Goal: Task Accomplishment & Management: Use online tool/utility

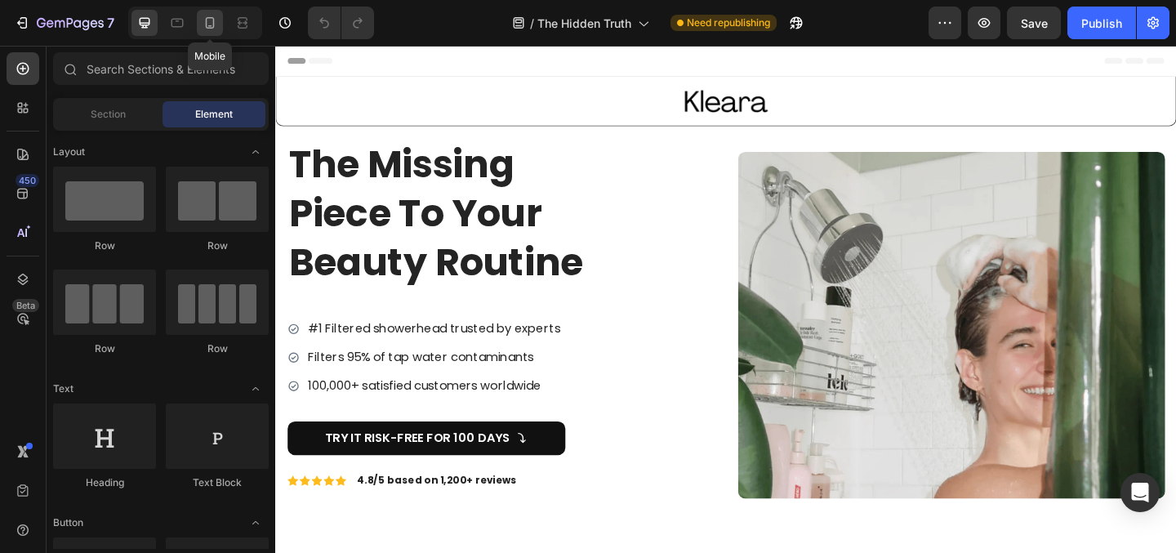
click at [210, 32] on div at bounding box center [210, 23] width 26 height 26
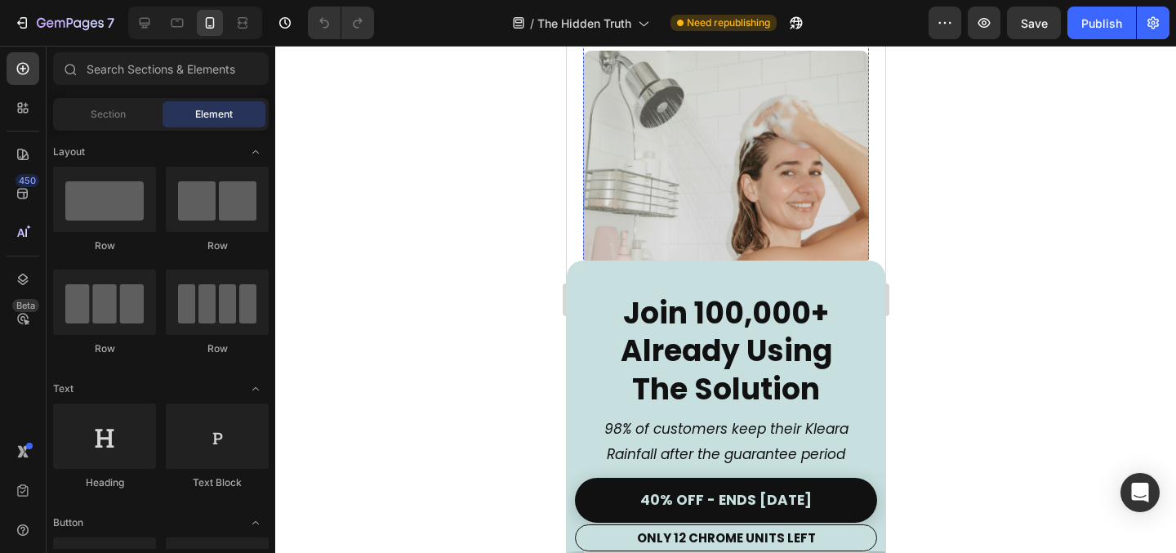
scroll to position [248, 0]
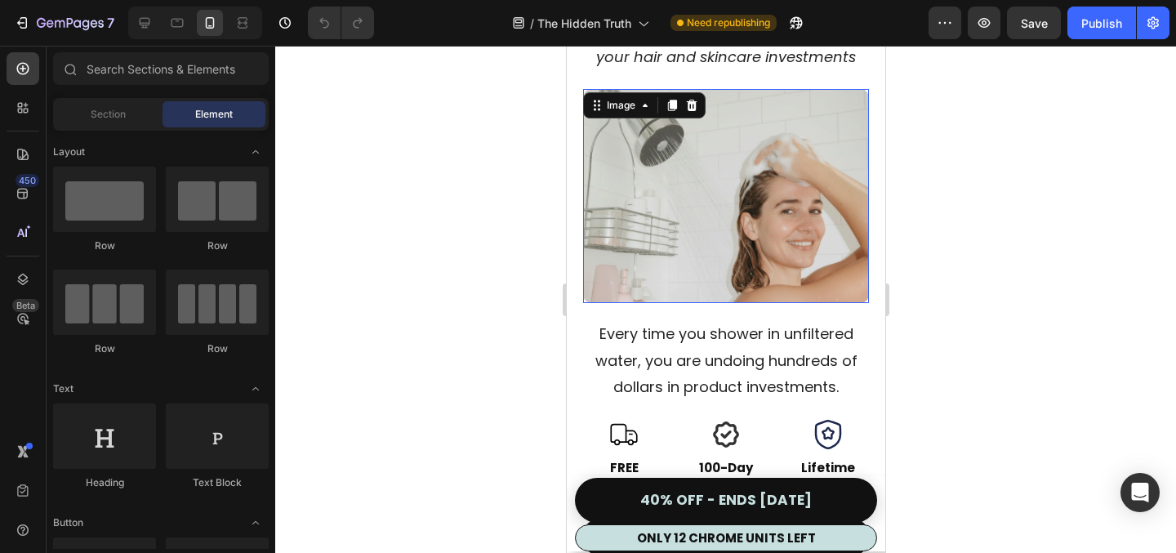
click at [721, 173] on img at bounding box center [725, 196] width 286 height 215
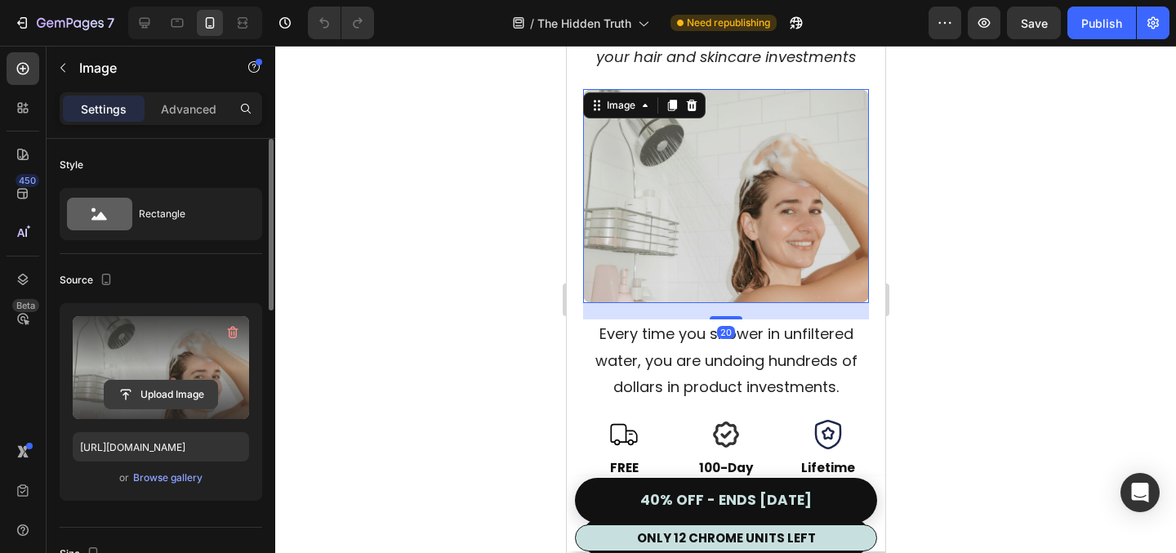
click at [148, 394] on input "file" at bounding box center [161, 394] width 113 height 28
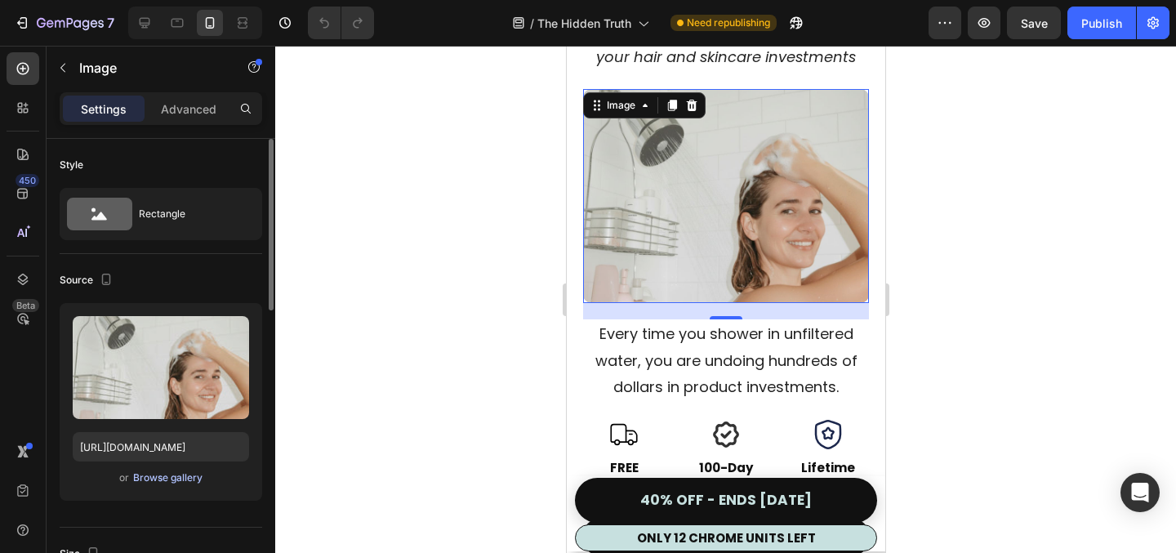
click at [174, 481] on div "Browse gallery" at bounding box center [167, 477] width 69 height 15
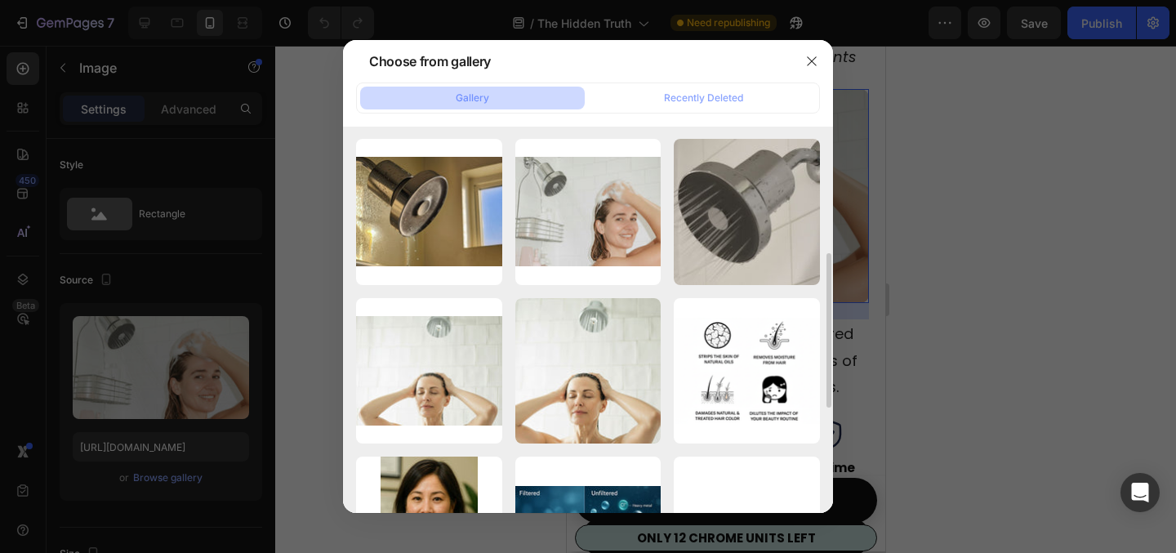
scroll to position [320, 0]
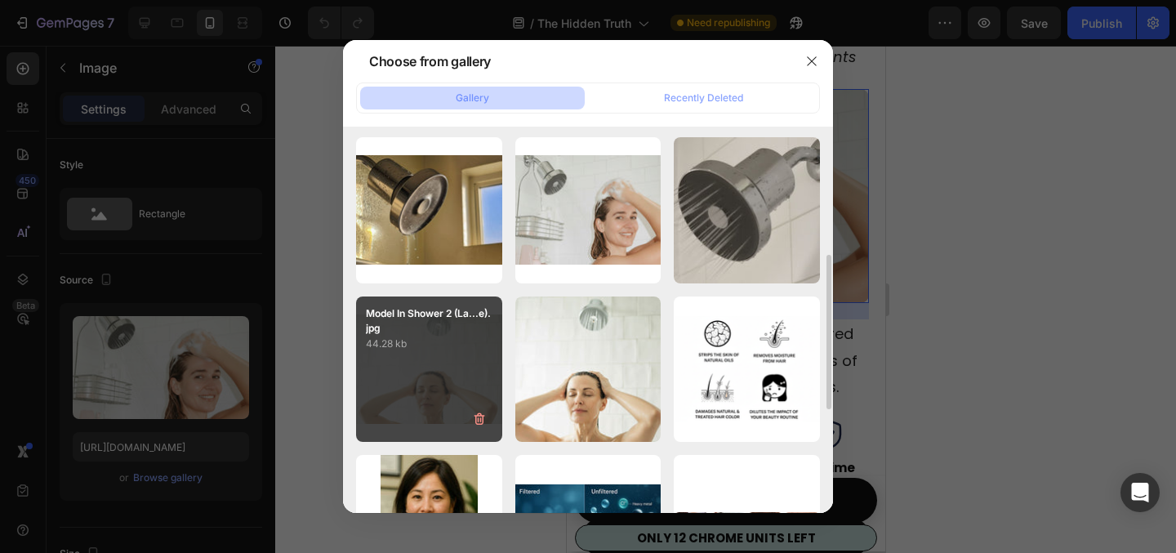
click at [452, 380] on div "Model In Shower 2 (La...e).jpg 44.28 kb" at bounding box center [429, 369] width 146 height 146
type input "[URL][DOMAIN_NAME]"
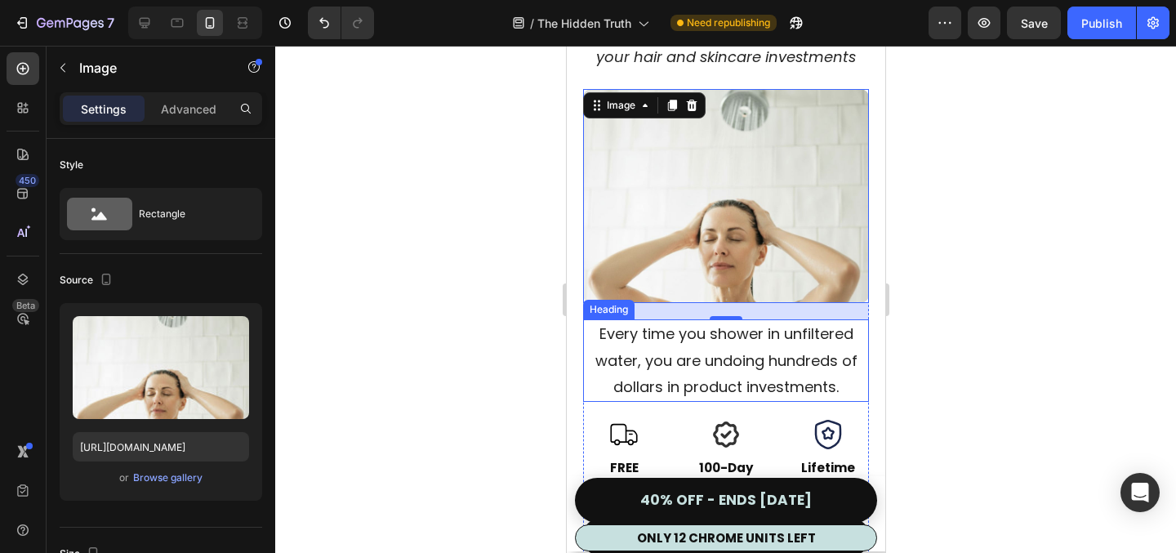
scroll to position [0, 0]
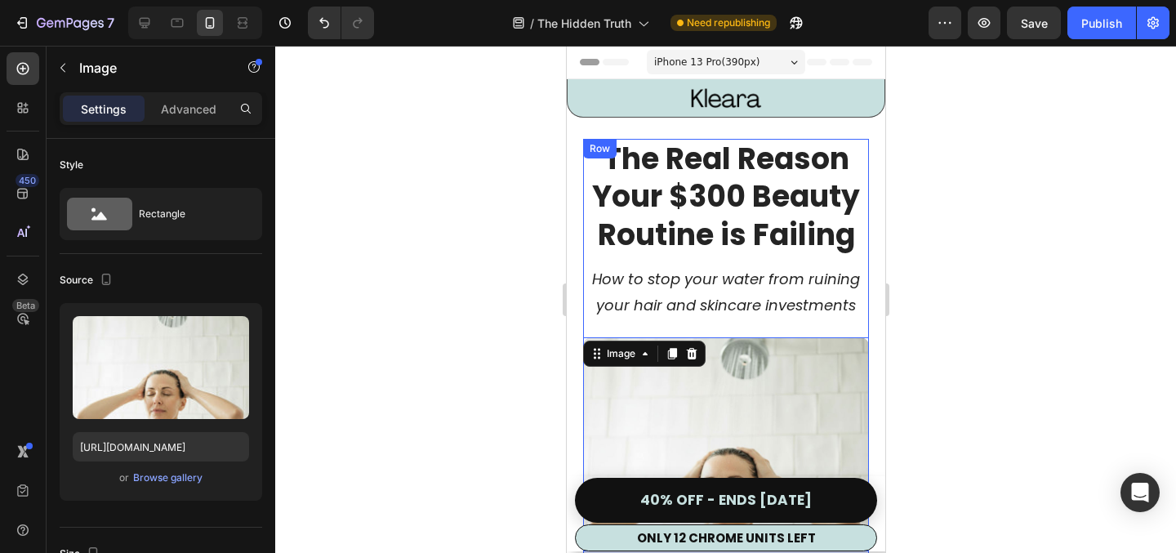
click at [983, 280] on div at bounding box center [725, 299] width 901 height 507
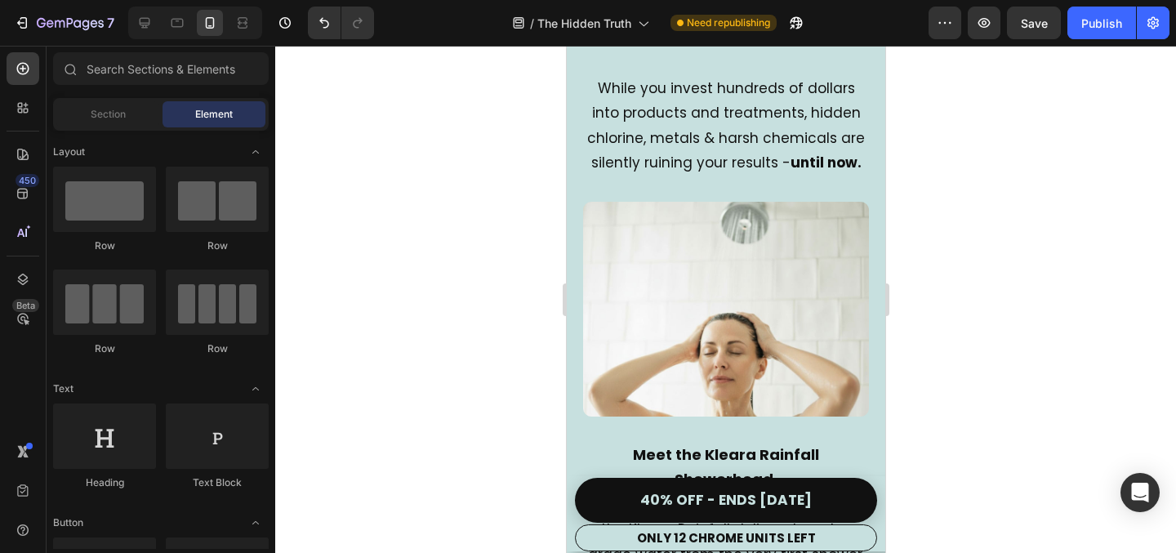
scroll to position [2813, 0]
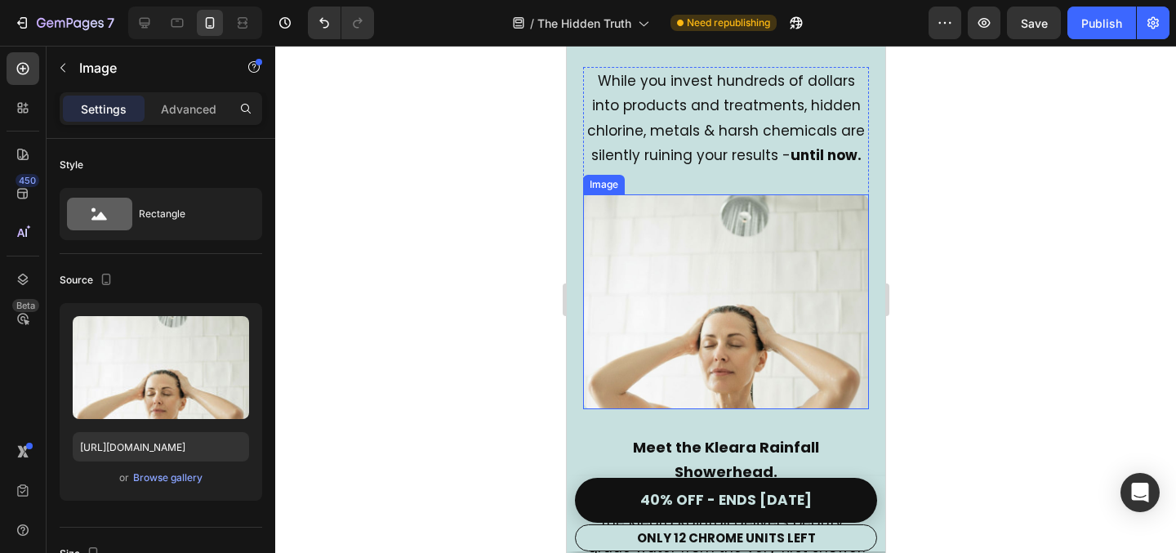
click at [735, 306] on img at bounding box center [725, 301] width 286 height 215
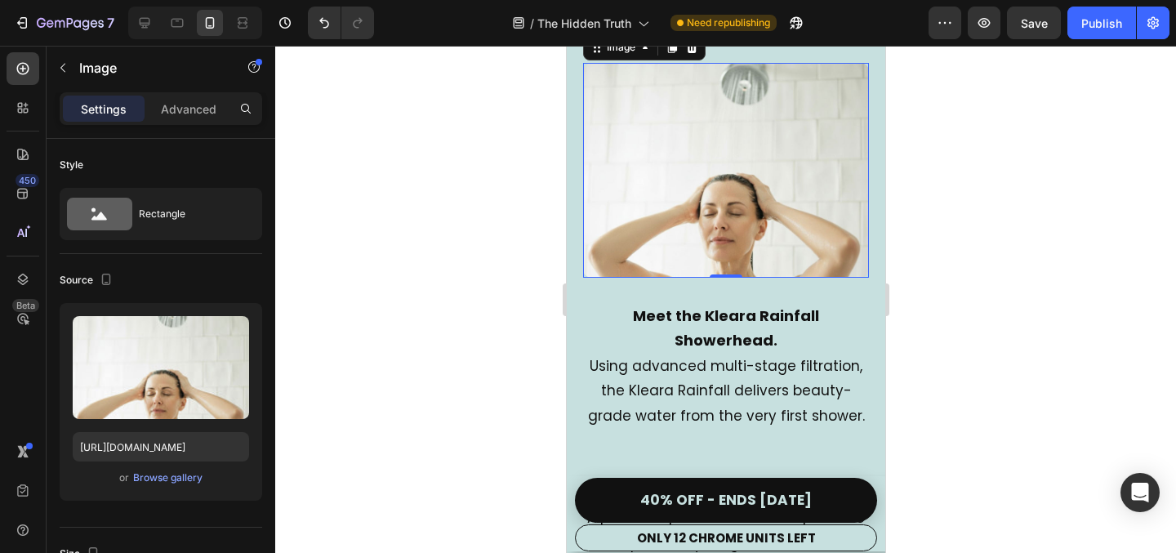
scroll to position [2946, 0]
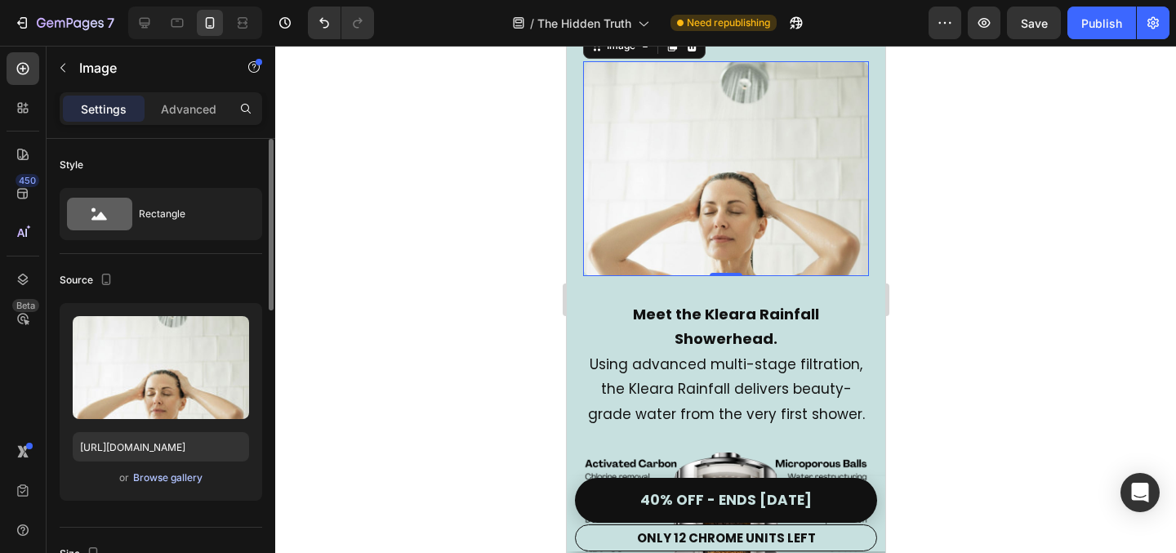
click at [153, 474] on div "Browse gallery" at bounding box center [167, 477] width 69 height 15
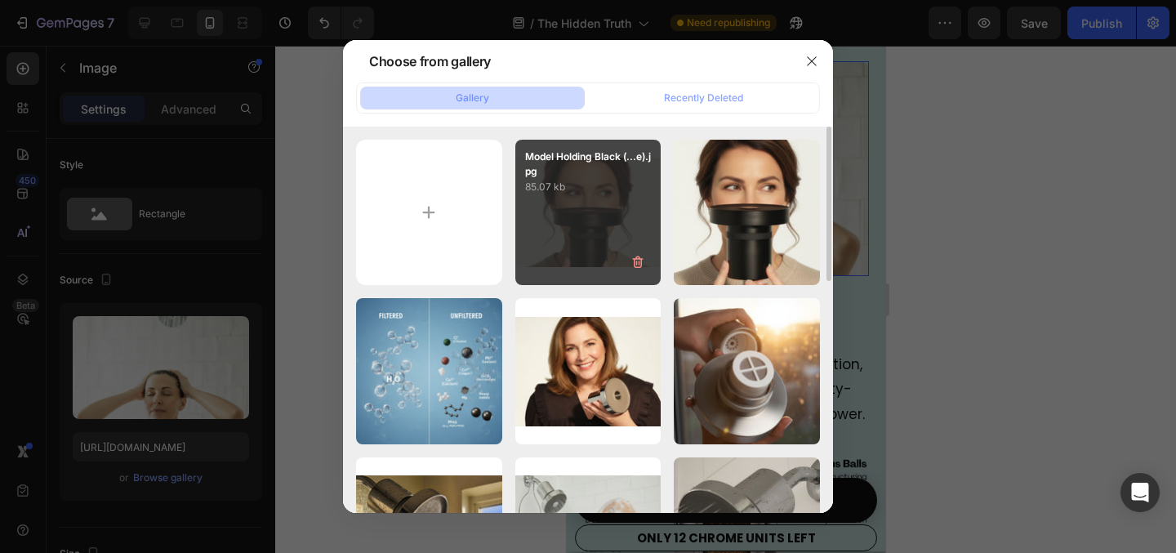
click at [594, 237] on div "Model Holding Black (...e).jpg 85.07 kb" at bounding box center [588, 213] width 146 height 146
type input "[URL][DOMAIN_NAME]"
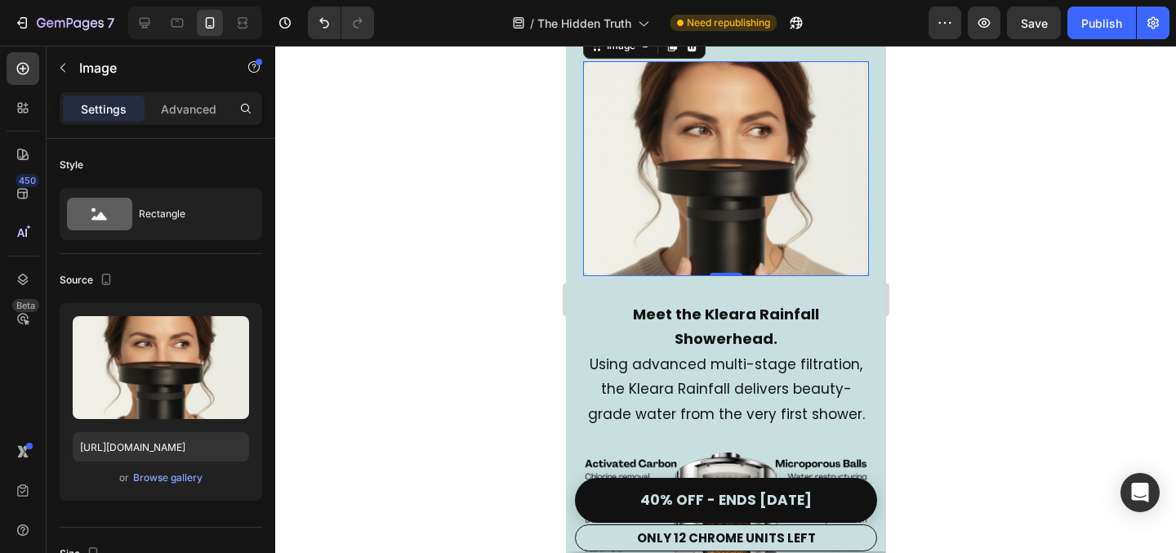
click at [970, 345] on div at bounding box center [725, 299] width 901 height 507
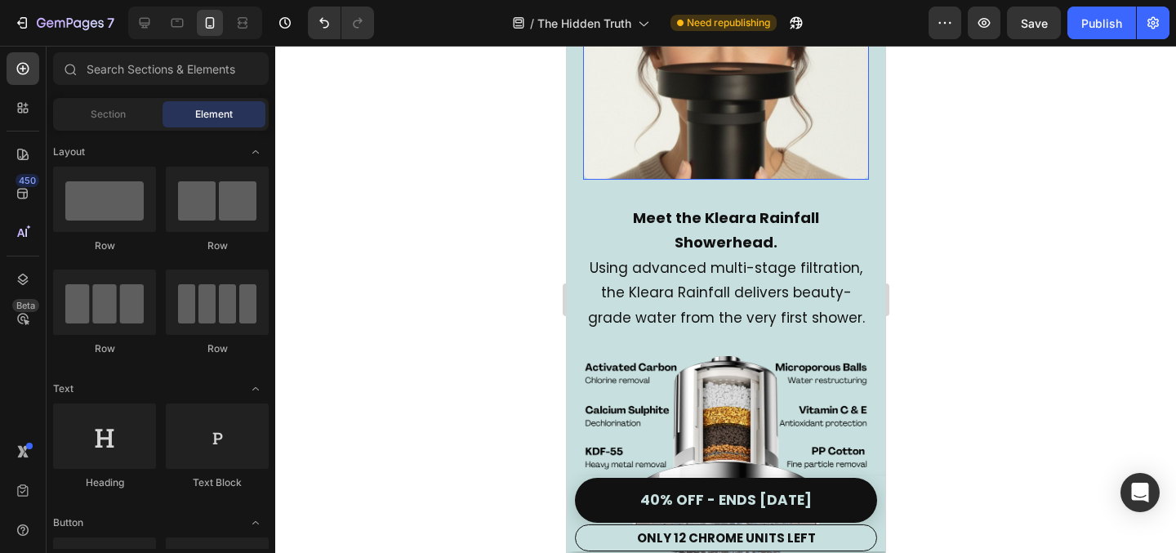
scroll to position [3009, 0]
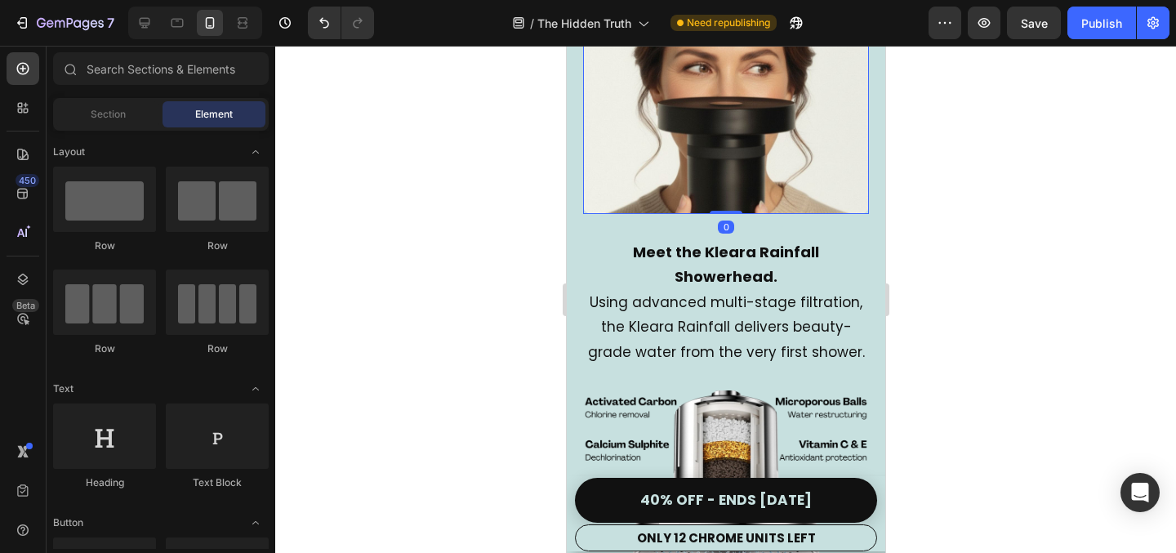
click at [723, 168] on img at bounding box center [725, 106] width 286 height 215
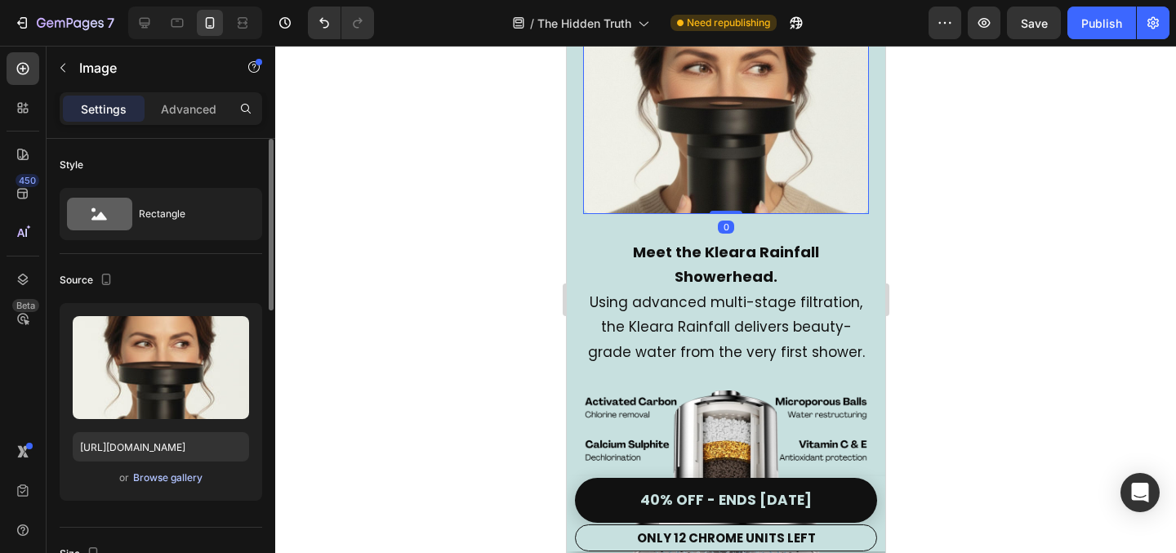
click at [168, 472] on div "Browse gallery" at bounding box center [167, 477] width 69 height 15
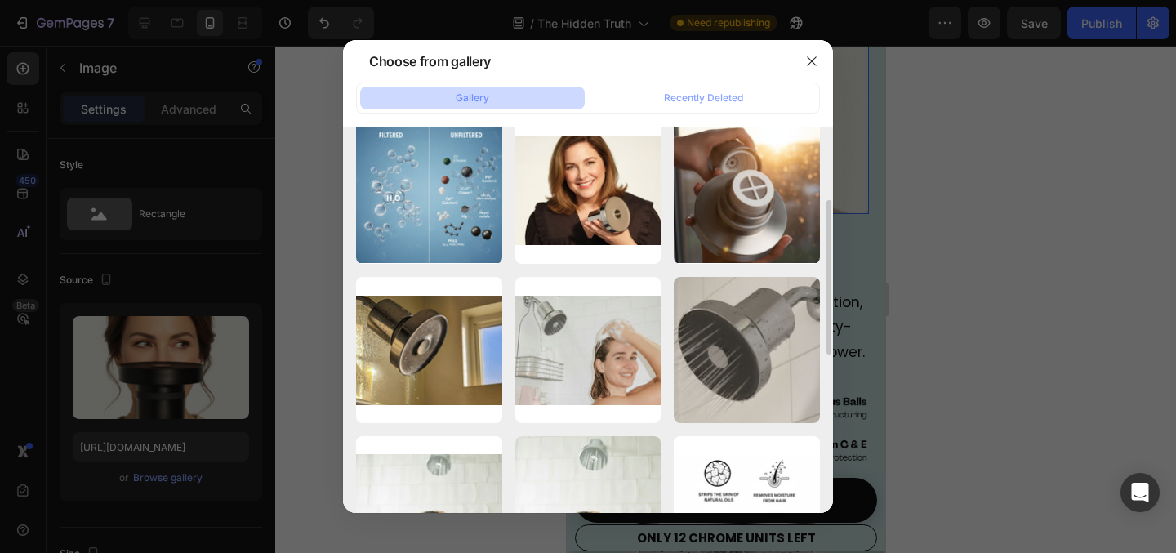
scroll to position [181, 0]
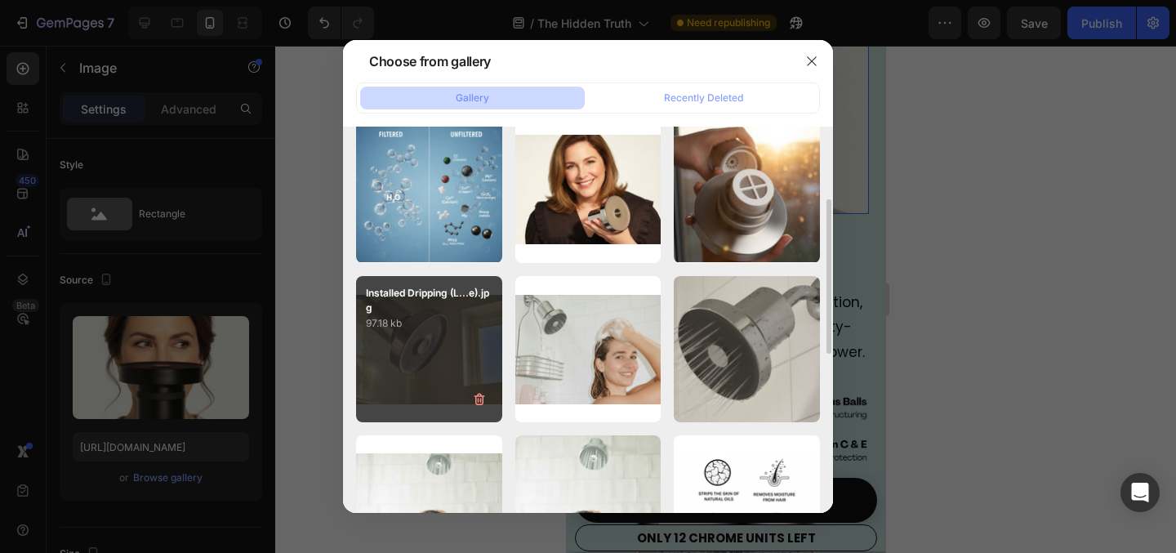
click at [447, 348] on div "Installed Dripping (L...e).jpg 97.18 kb" at bounding box center [429, 349] width 146 height 146
type input "[URL][DOMAIN_NAME]"
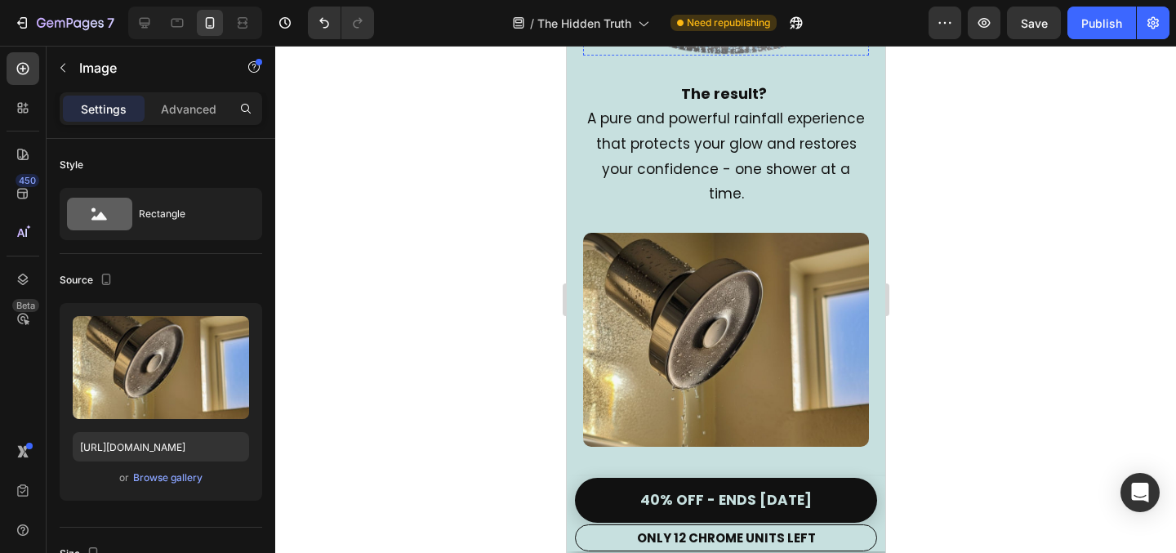
scroll to position [3547, 0]
click at [734, 292] on img at bounding box center [725, 339] width 286 height 215
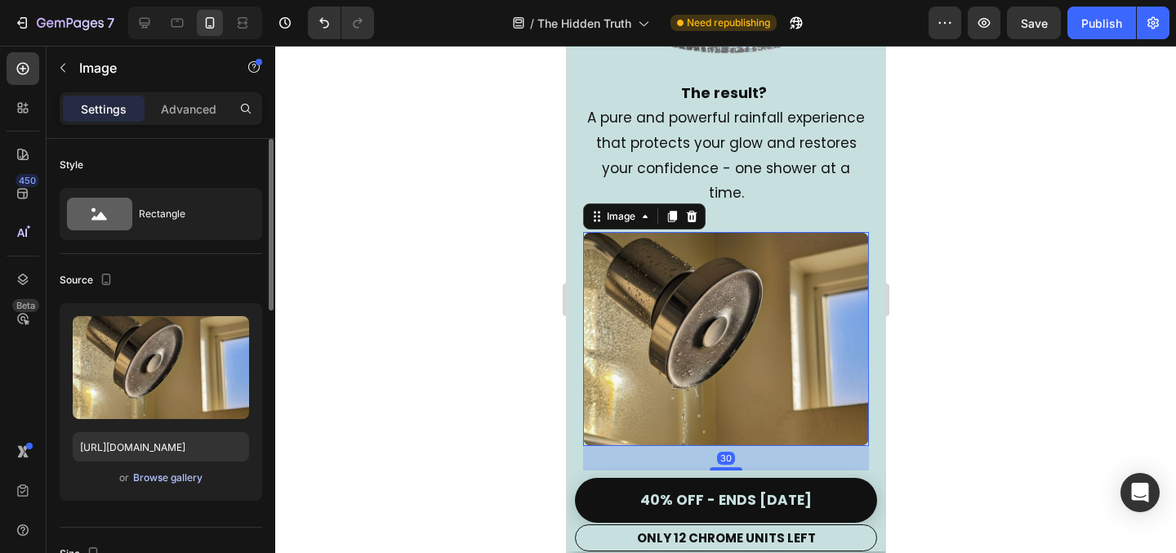
click at [170, 469] on button "Browse gallery" at bounding box center [167, 477] width 71 height 16
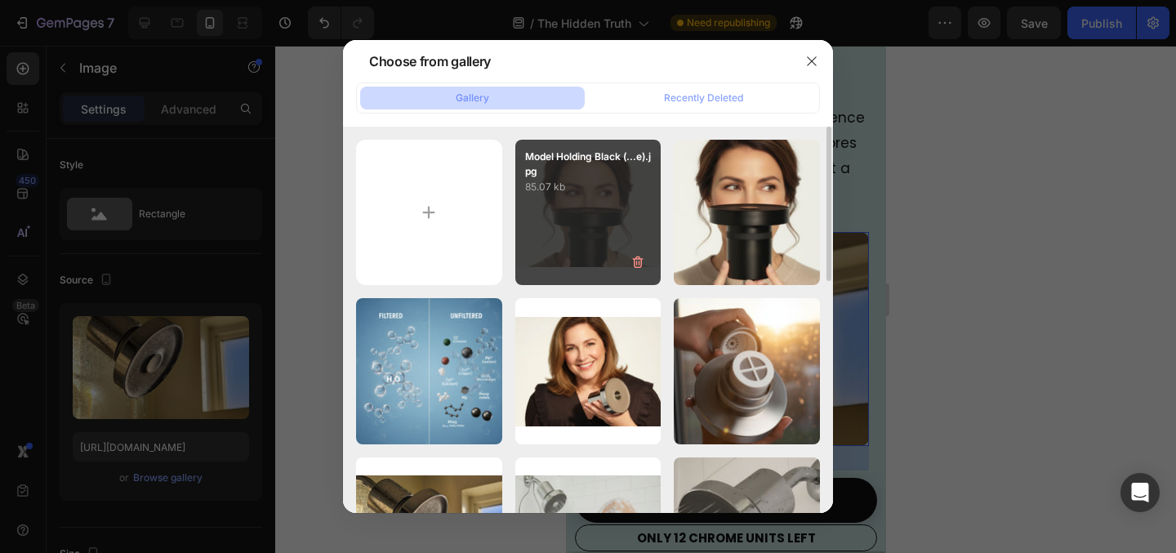
click at [589, 245] on div "Model Holding Black (...e).jpg 85.07 kb" at bounding box center [588, 213] width 146 height 146
type input "[URL][DOMAIN_NAME]"
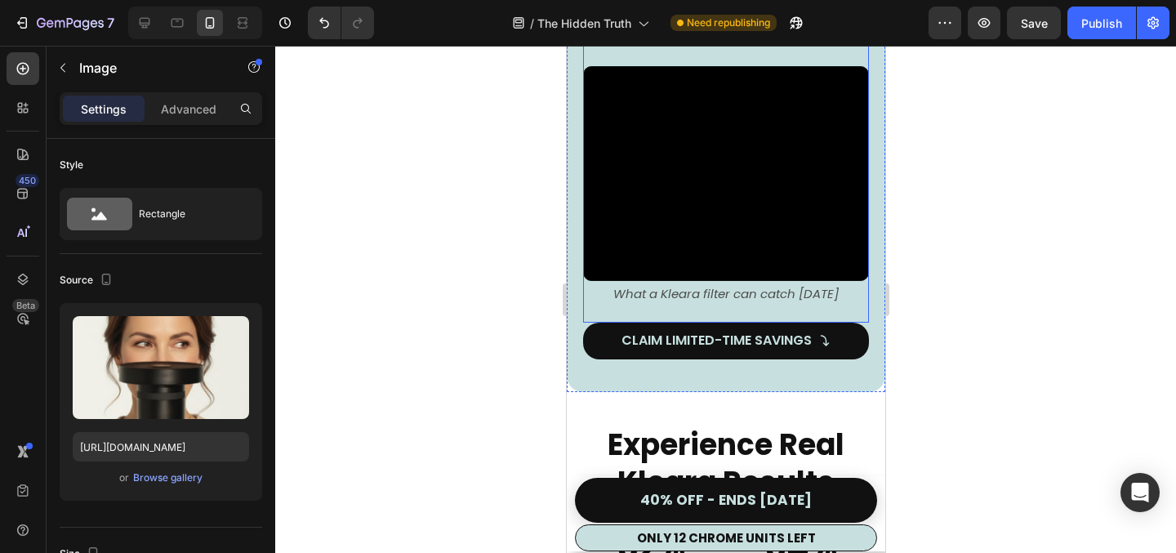
scroll to position [4105, 0]
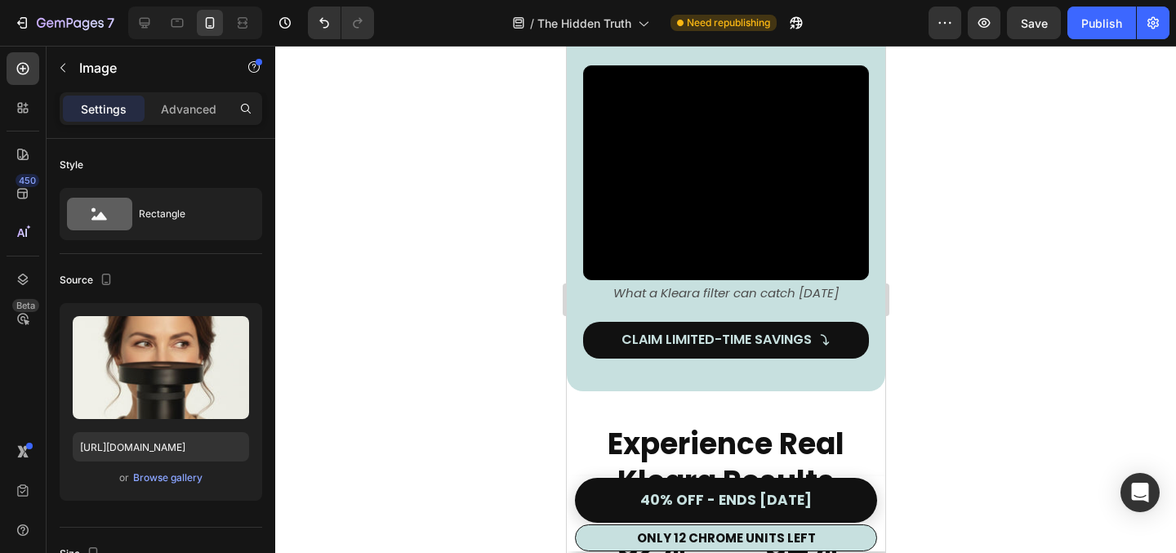
click at [1011, 267] on div at bounding box center [725, 299] width 901 height 507
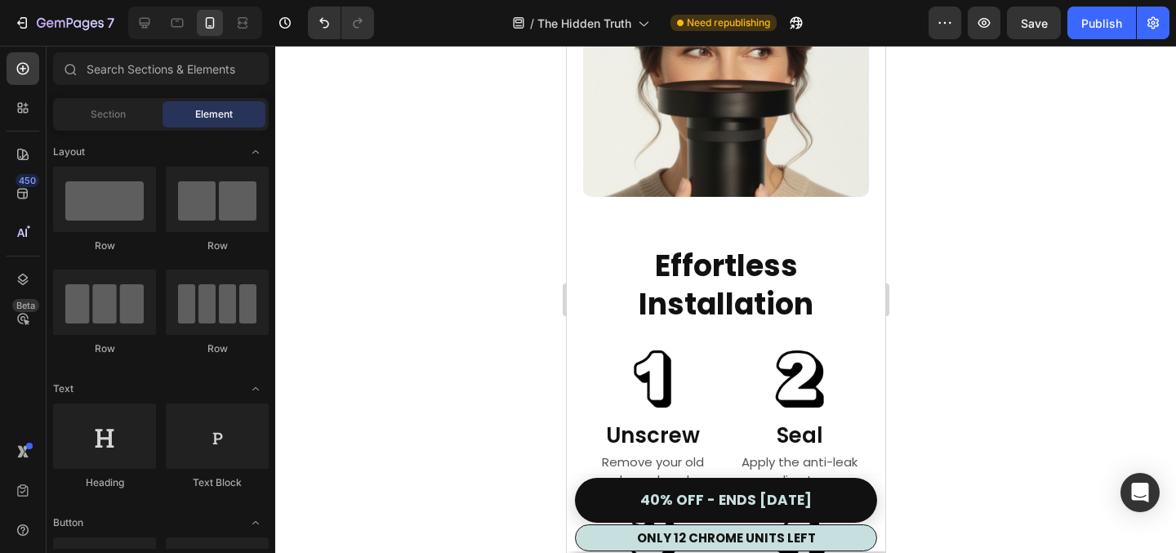
scroll to position [7493, 0]
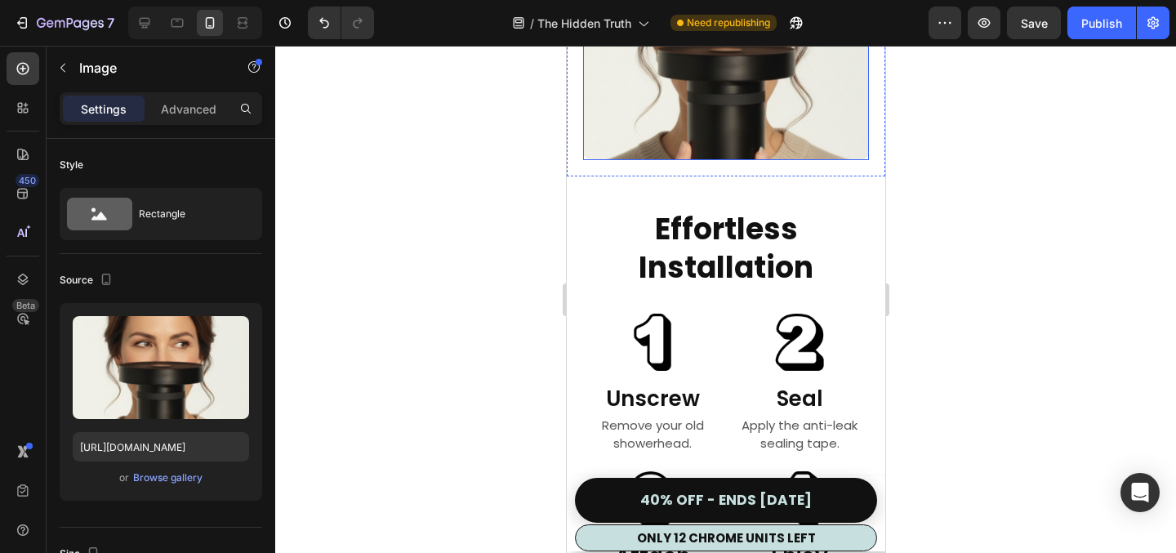
click at [770, 161] on img at bounding box center [725, 53] width 286 height 215
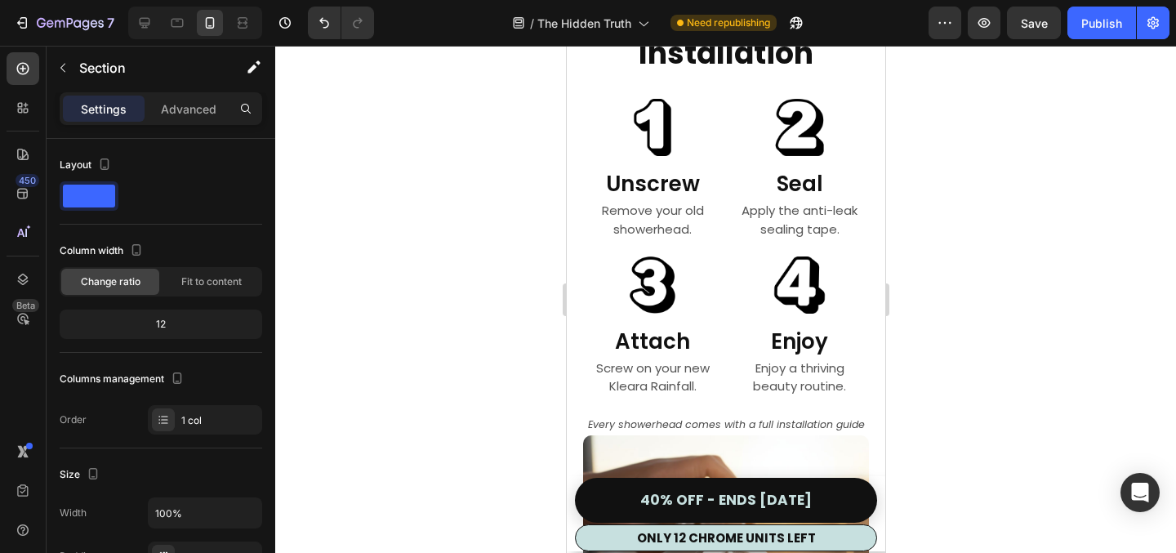
click at [188, 118] on div "Advanced" at bounding box center [189, 109] width 82 height 26
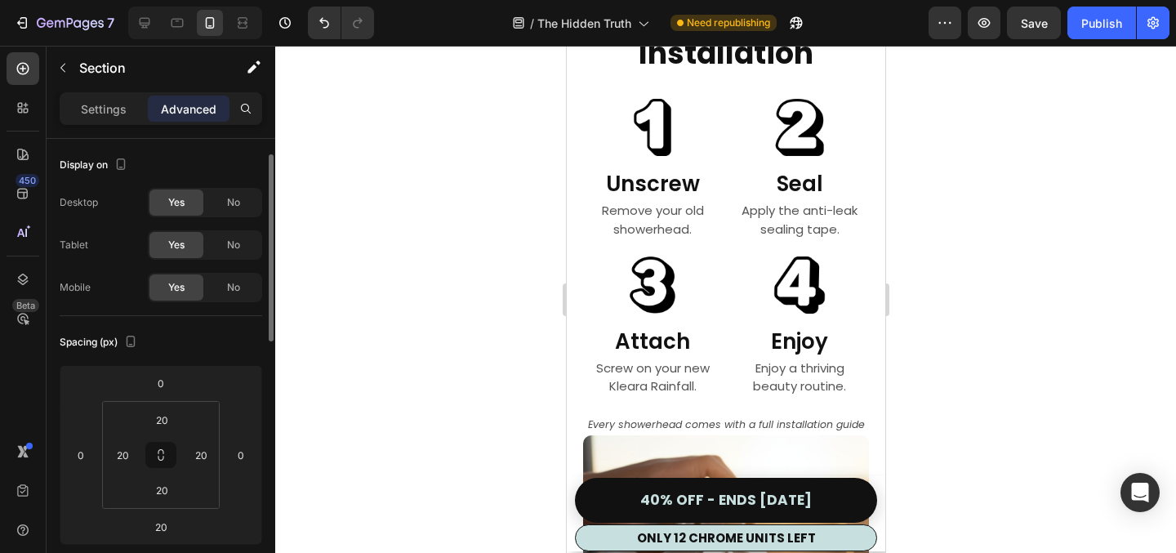
scroll to position [27, 0]
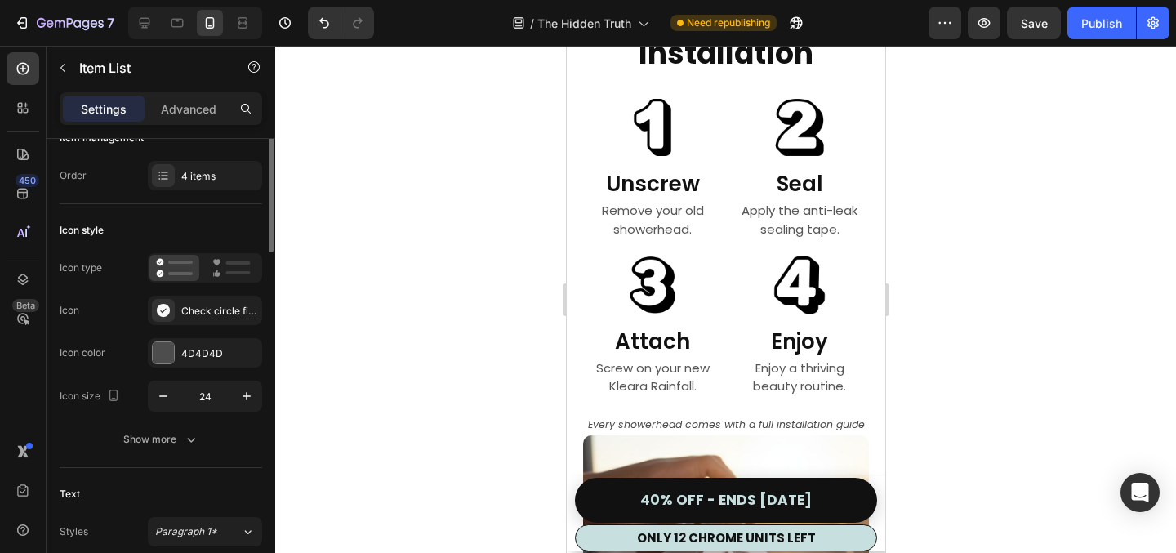
scroll to position [0, 0]
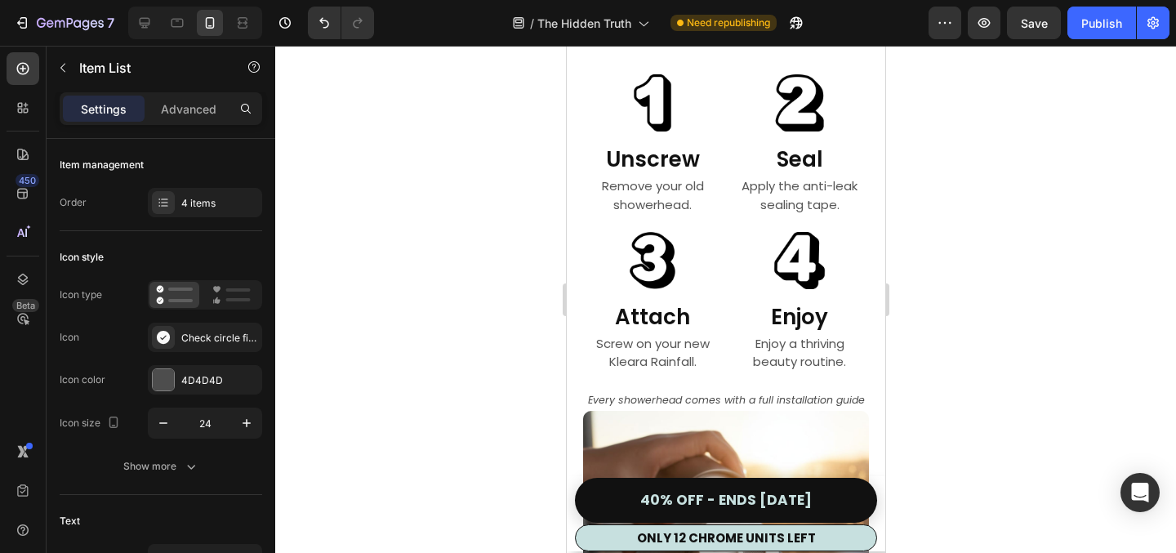
drag, startPoint x: 740, startPoint y: 149, endPoint x: 740, endPoint y: 109, distance: 40.8
type input "100%"
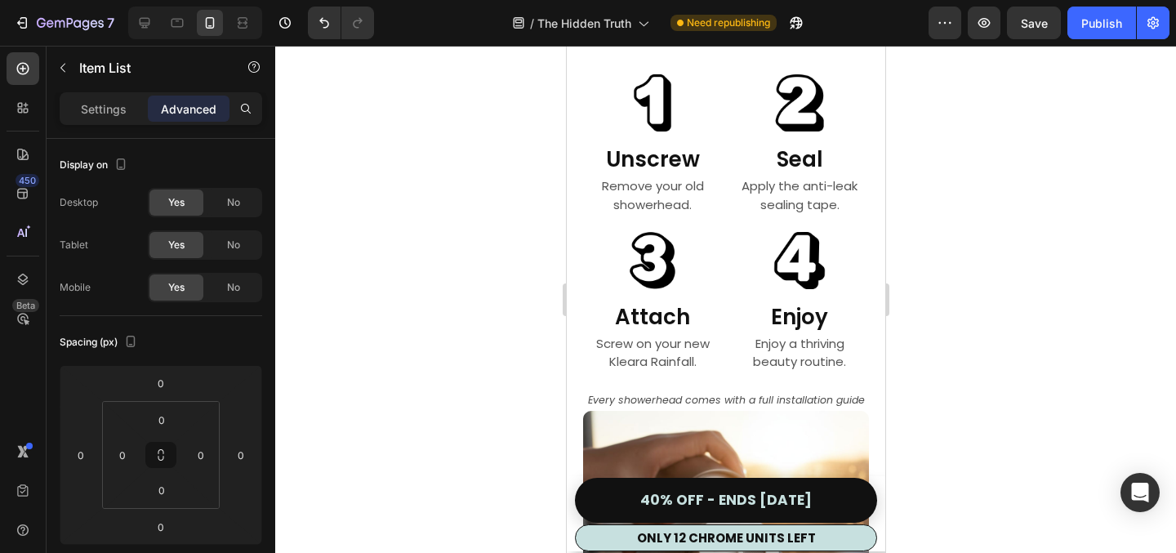
click at [1079, 172] on div at bounding box center [725, 299] width 901 height 507
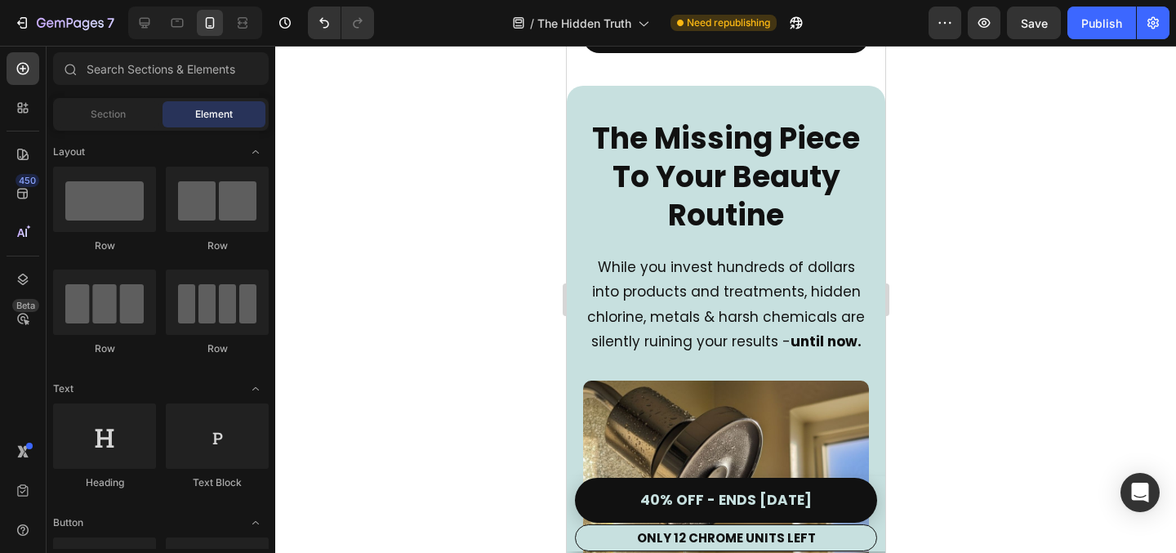
scroll to position [2275, 0]
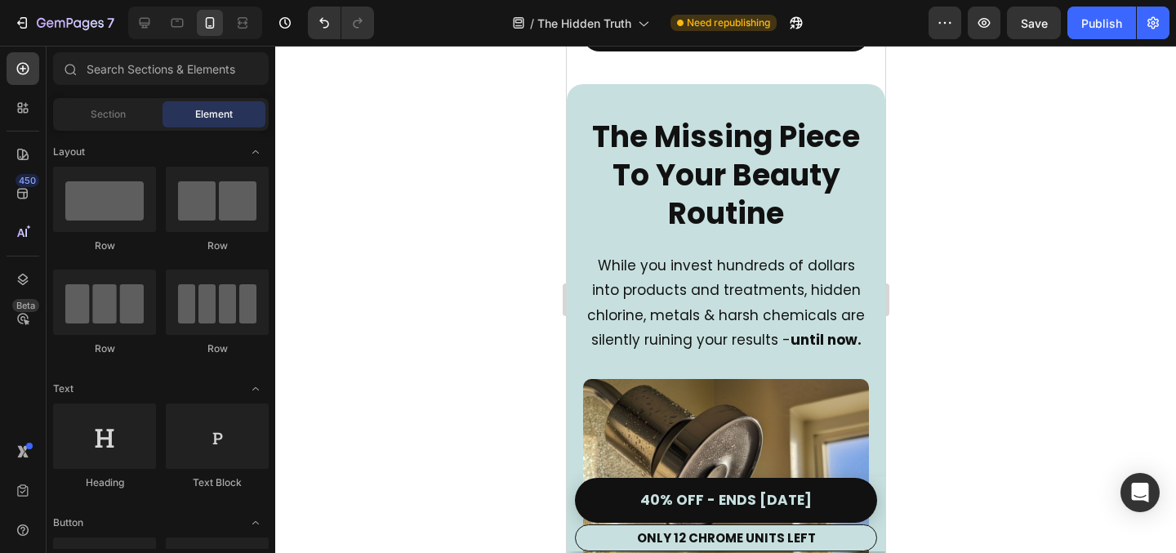
click at [1042, 0] on div "7 / The Hidden Truth Need republishing Preview Save Publish" at bounding box center [588, 23] width 1176 height 47
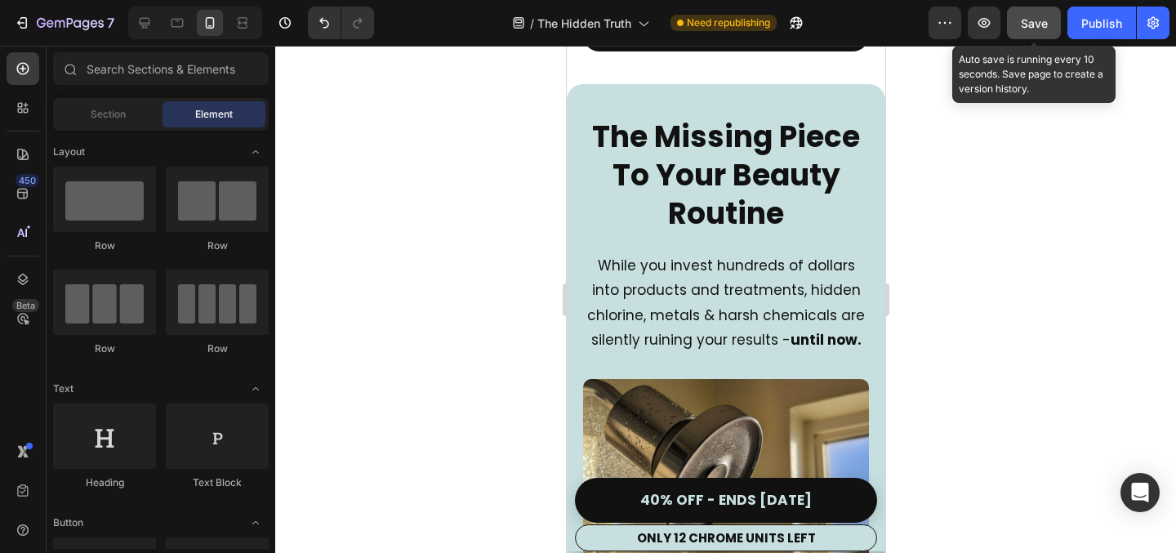
click at [1036, 27] on span "Save" at bounding box center [1034, 23] width 27 height 14
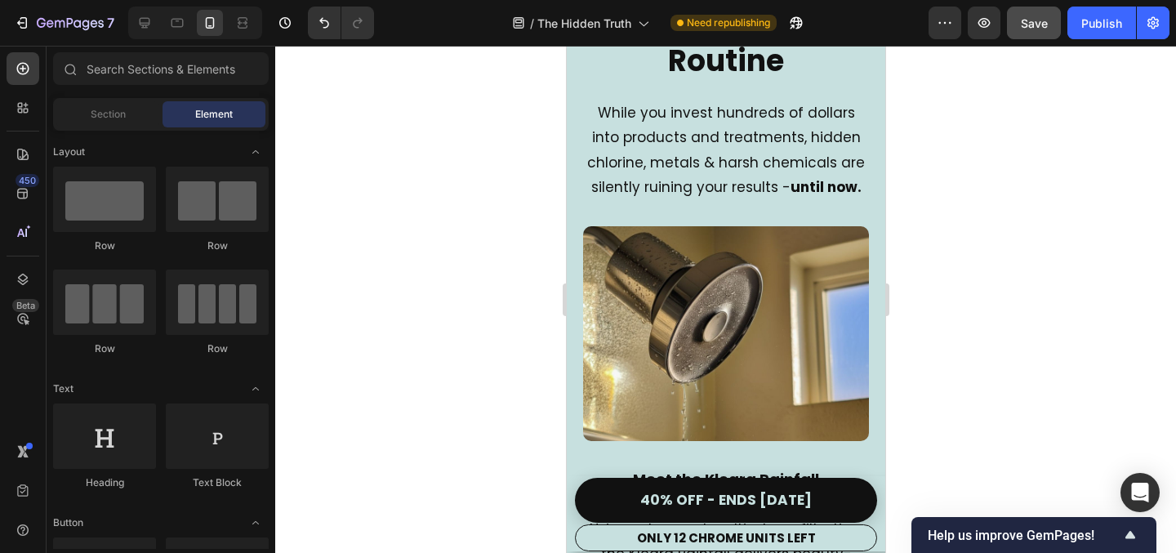
scroll to position [2651, 0]
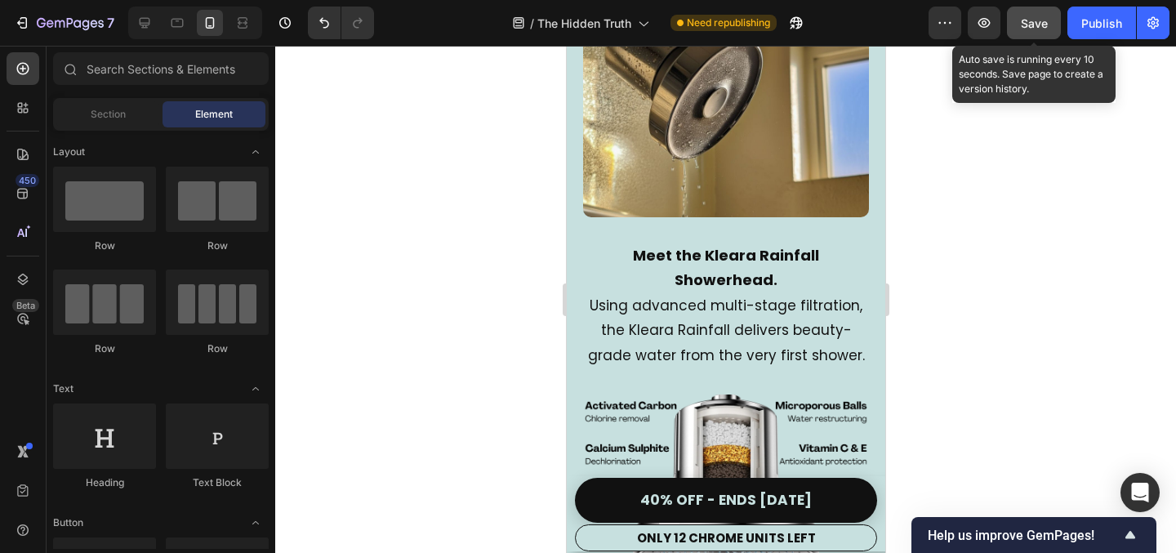
click at [1043, 24] on span "Save" at bounding box center [1034, 23] width 27 height 14
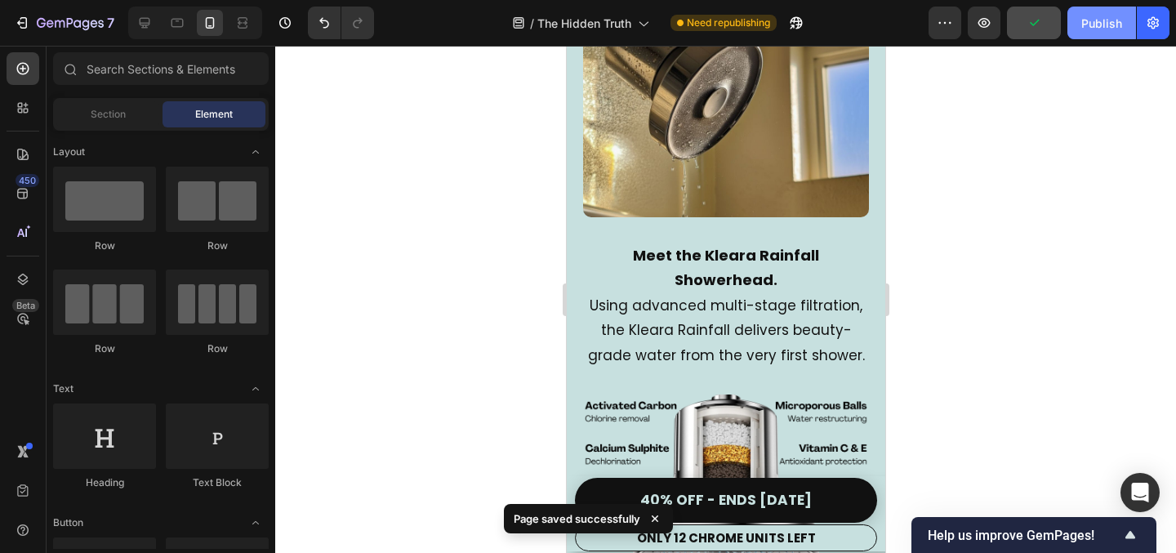
click at [1108, 24] on div "Publish" at bounding box center [1101, 23] width 41 height 17
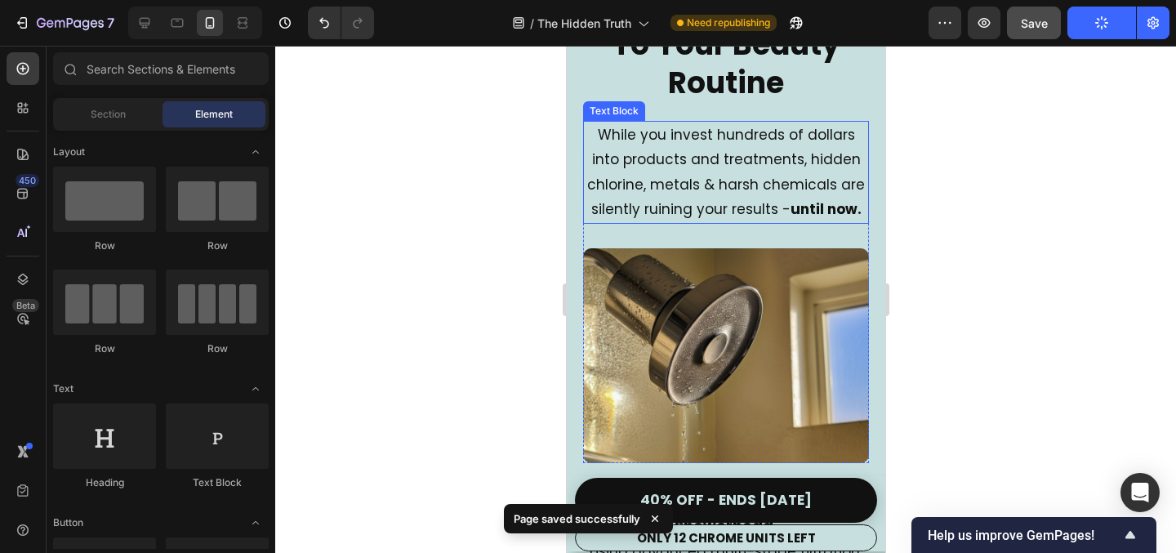
scroll to position [2760, 0]
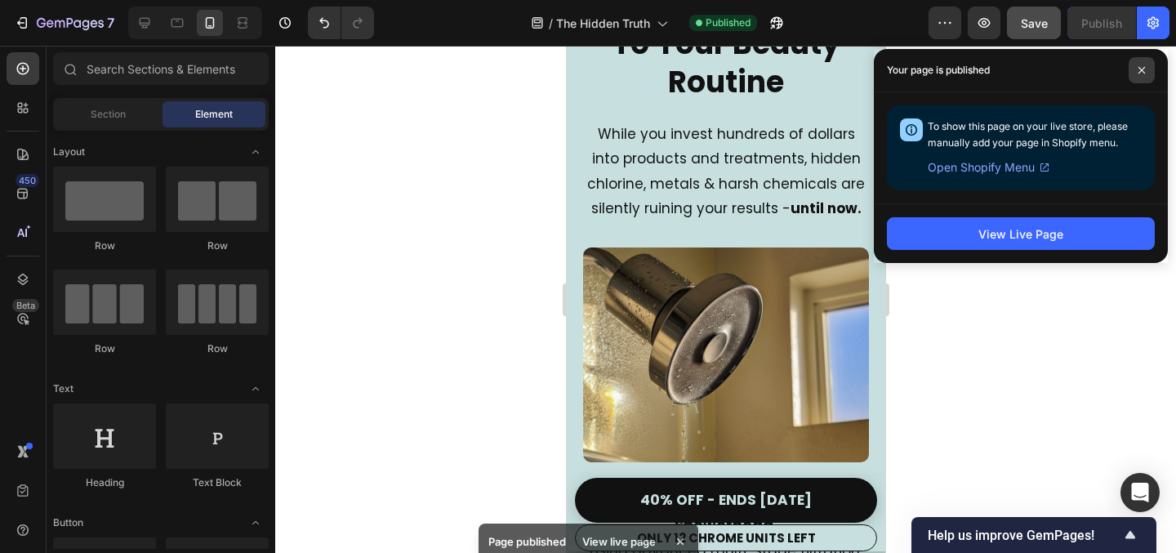
click at [1149, 58] on span at bounding box center [1141, 70] width 26 height 26
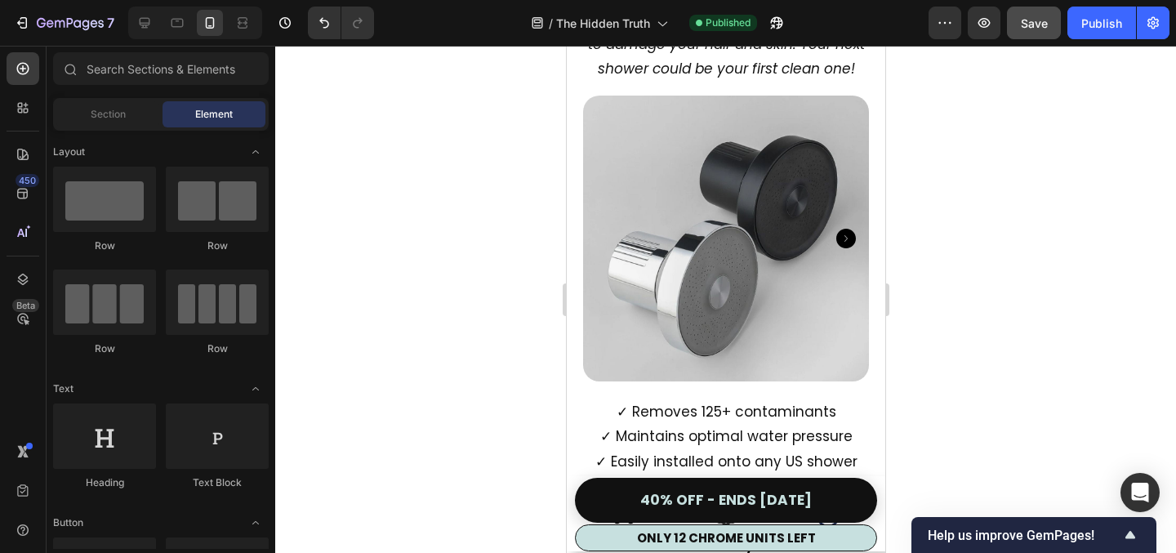
scroll to position [9462, 0]
